Goal: Task Accomplishment & Management: Manage account settings

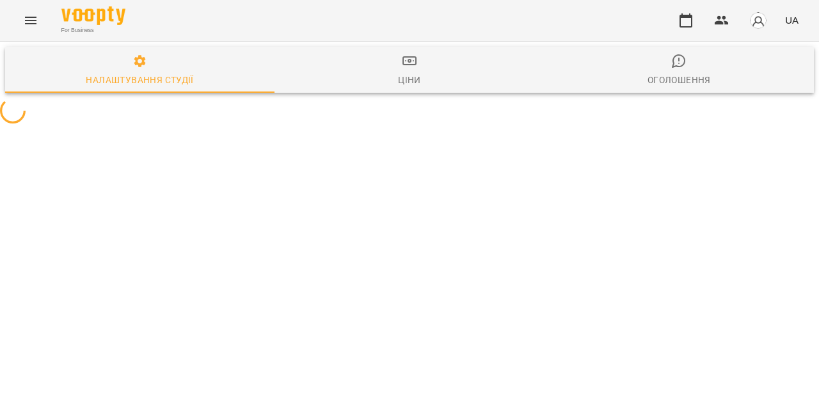
select select "**"
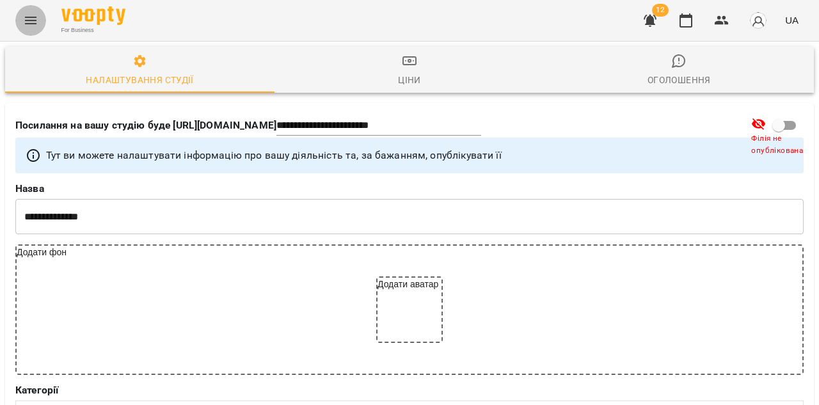
click at [30, 22] on icon "Menu" at bounding box center [30, 20] width 15 height 15
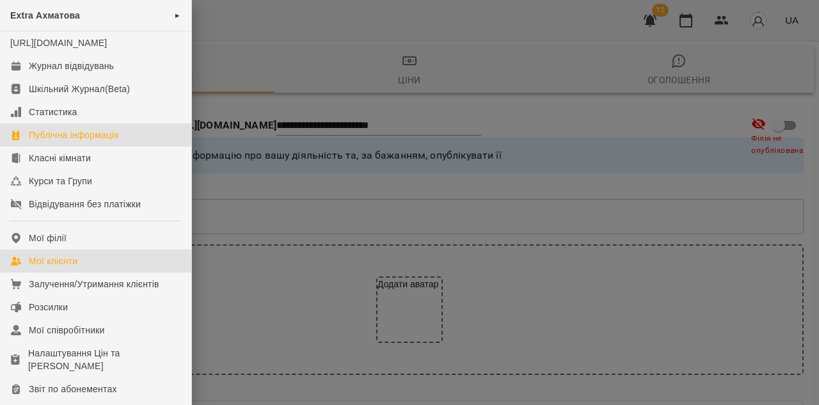
click at [95, 273] on link "Мої клієнти" at bounding box center [95, 261] width 191 height 23
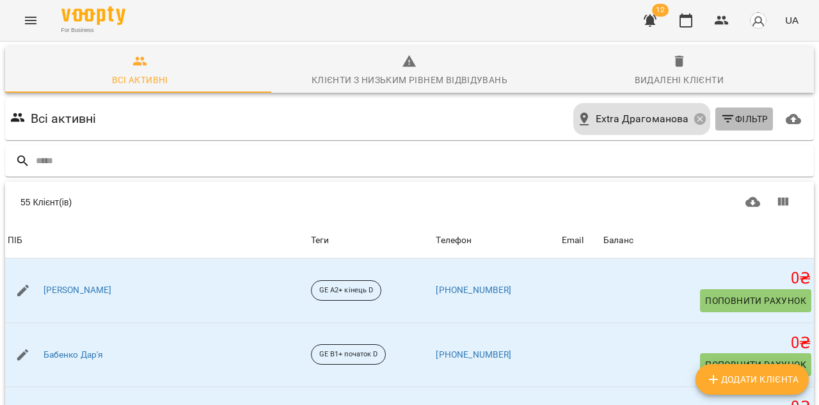
click at [740, 114] on span "Фільтр" at bounding box center [745, 118] width 48 height 15
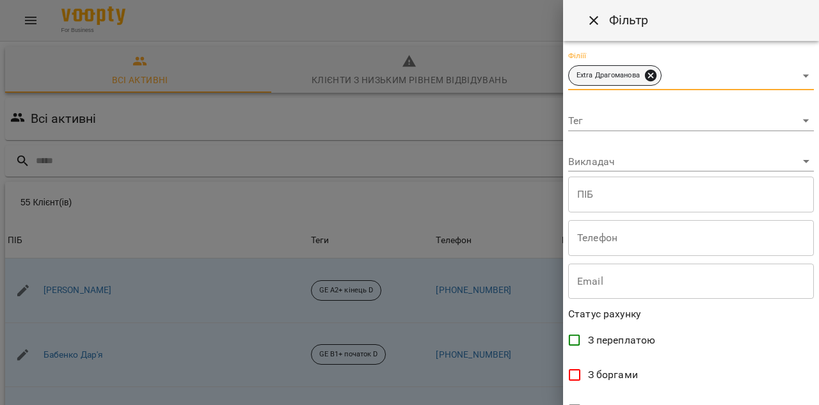
click at [654, 73] on icon at bounding box center [651, 76] width 12 height 12
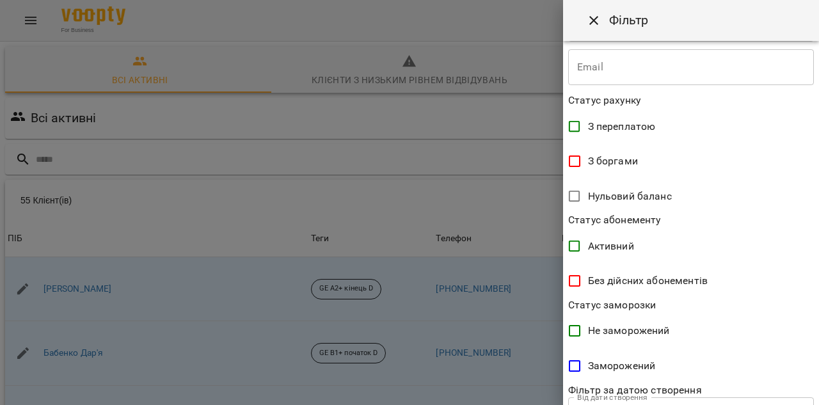
scroll to position [308, 0]
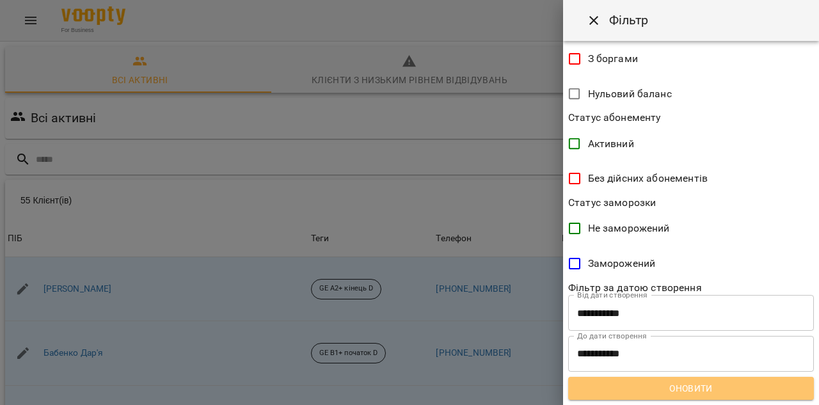
click at [742, 391] on span "Оновити" at bounding box center [691, 388] width 225 height 15
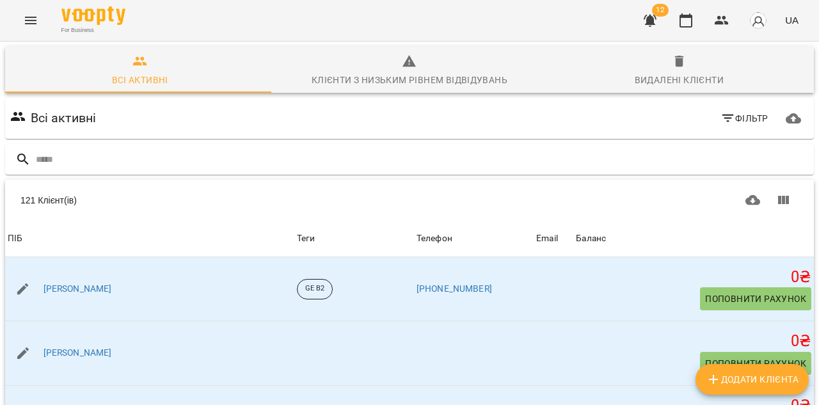
scroll to position [0, 0]
click at [740, 117] on span "Фільтр" at bounding box center [745, 118] width 48 height 15
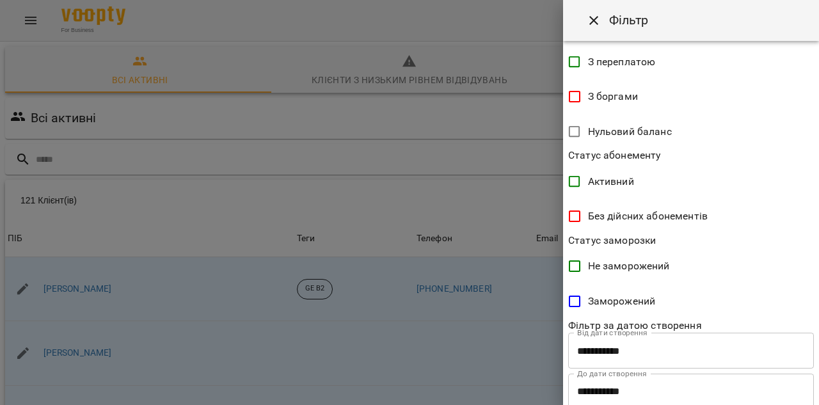
scroll to position [266, 0]
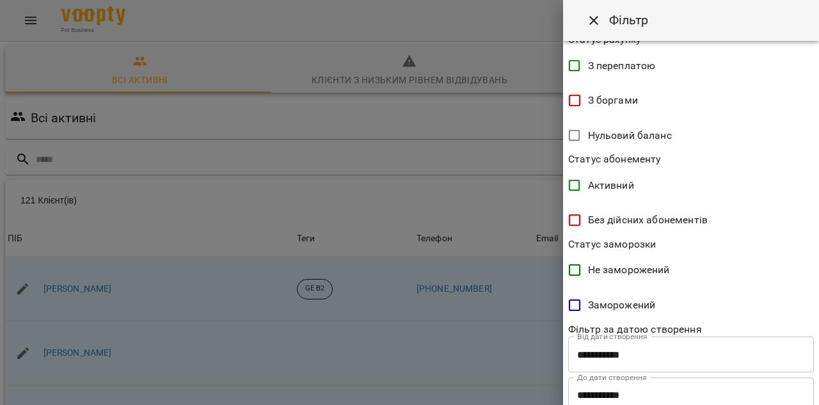
click at [481, 152] on div at bounding box center [409, 202] width 819 height 405
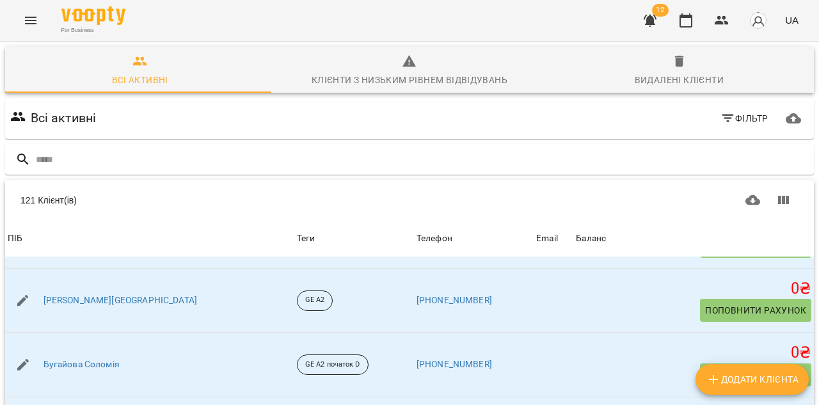
scroll to position [0, 0]
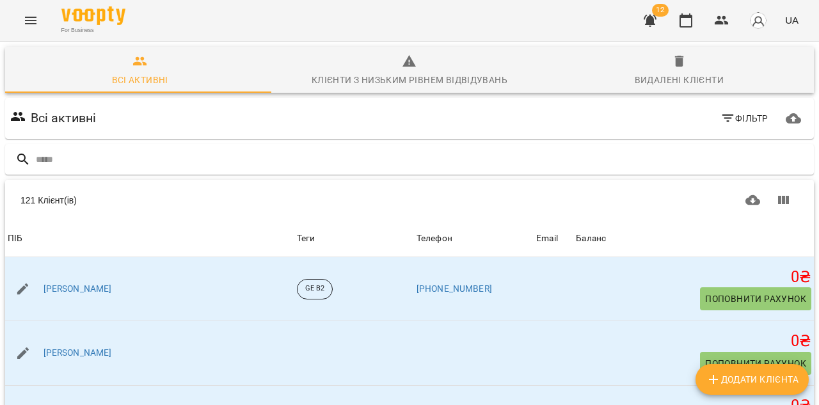
click at [524, 117] on div "Всі активні Фільтр" at bounding box center [410, 118] width 804 height 36
click at [467, 196] on div "Table Toolbar" at bounding box center [603, 200] width 392 height 31
click at [744, 123] on span "Фільтр" at bounding box center [745, 118] width 48 height 15
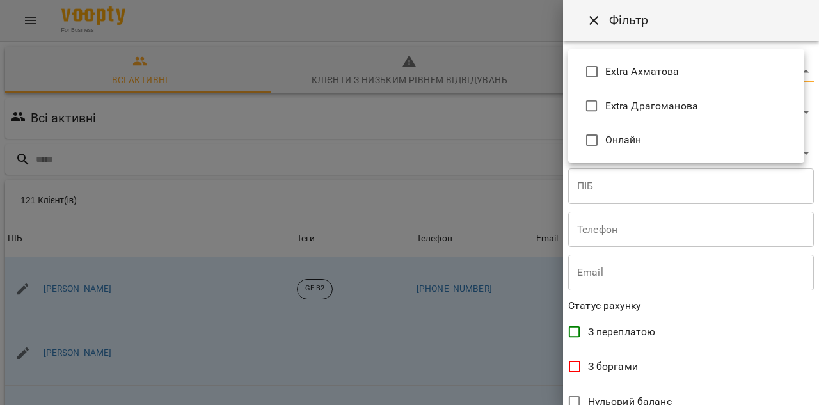
click at [798, 70] on body "For Business 12 UA Всі активні Клієнти з низьким рівнем відвідувань Видалені кл…" at bounding box center [409, 333] width 819 height 666
click at [621, 136] on span "Онлайн" at bounding box center [699, 139] width 189 height 15
type input "**********"
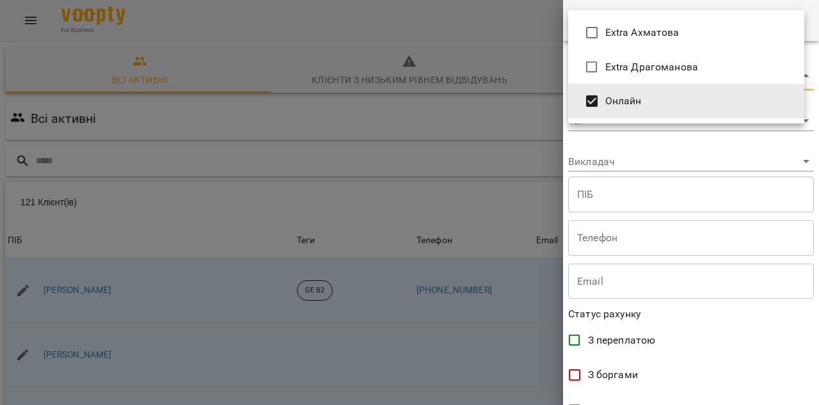
drag, startPoint x: 815, startPoint y: 76, endPoint x: 806, endPoint y: 180, distance: 104.7
click at [806, 180] on div at bounding box center [409, 202] width 819 height 405
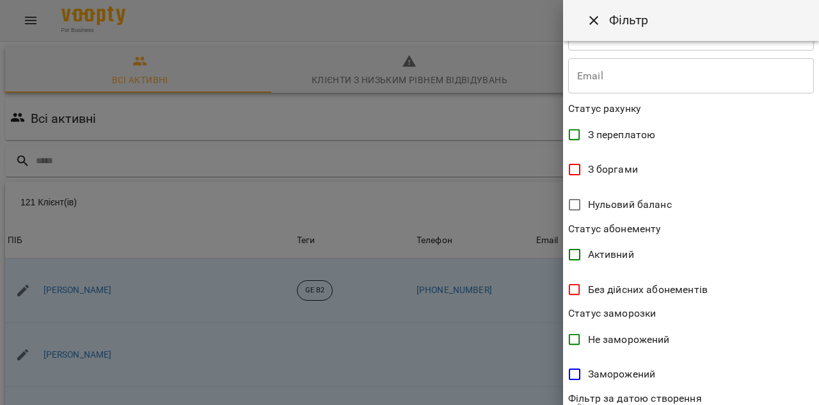
scroll to position [316, 0]
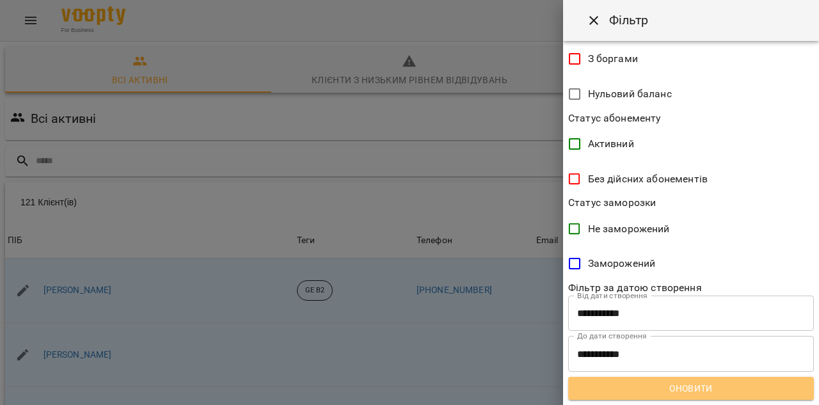
click at [717, 384] on span "Оновити" at bounding box center [691, 388] width 225 height 15
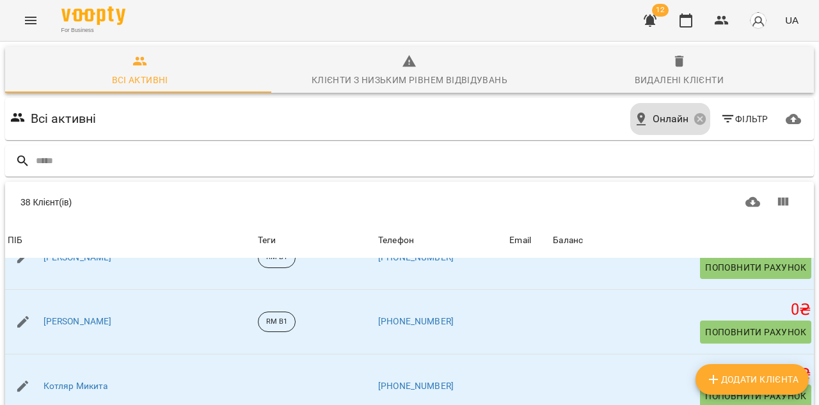
scroll to position [263, 0]
